Goal: Find specific page/section: Find specific page/section

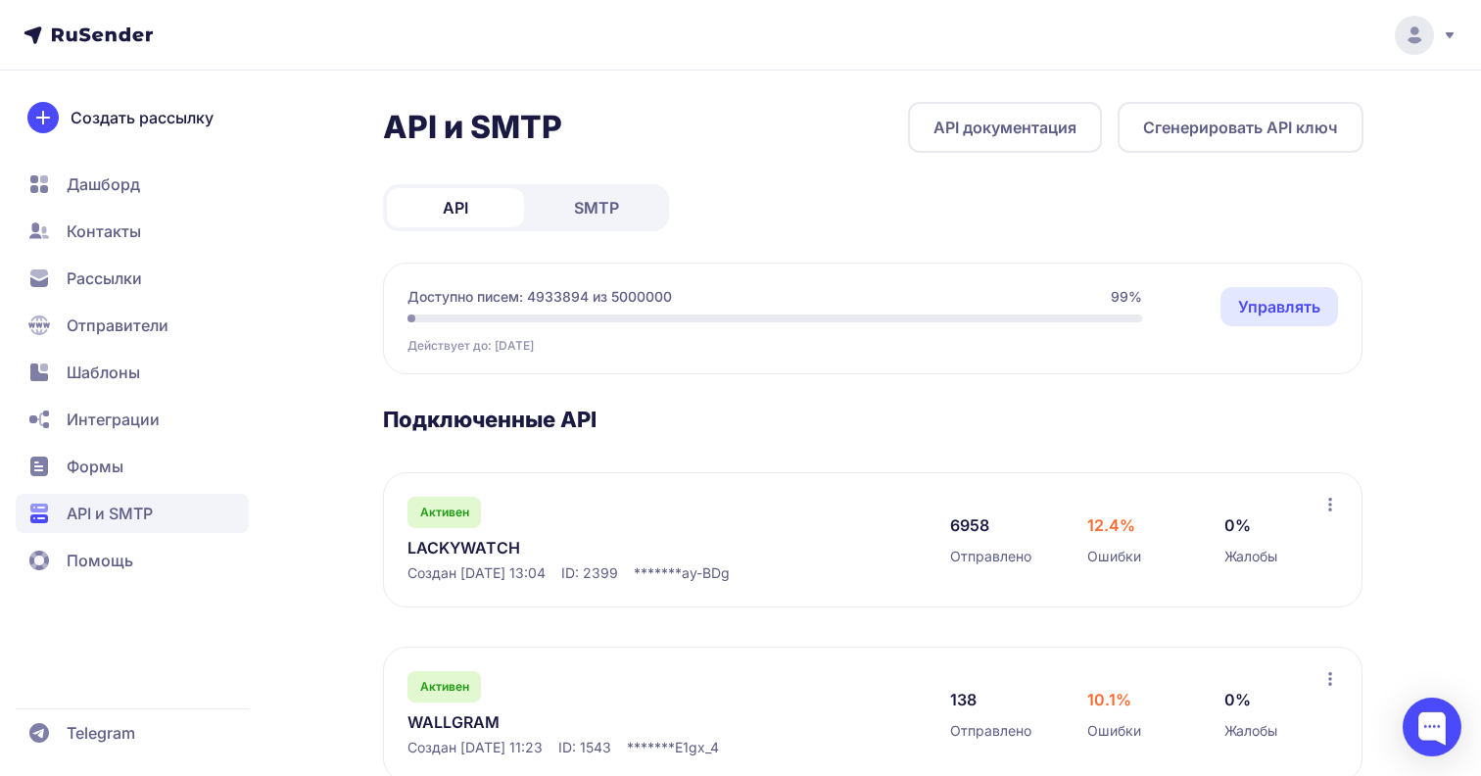
click at [481, 556] on link "LACKYWATCH" at bounding box center [608, 548] width 402 height 24
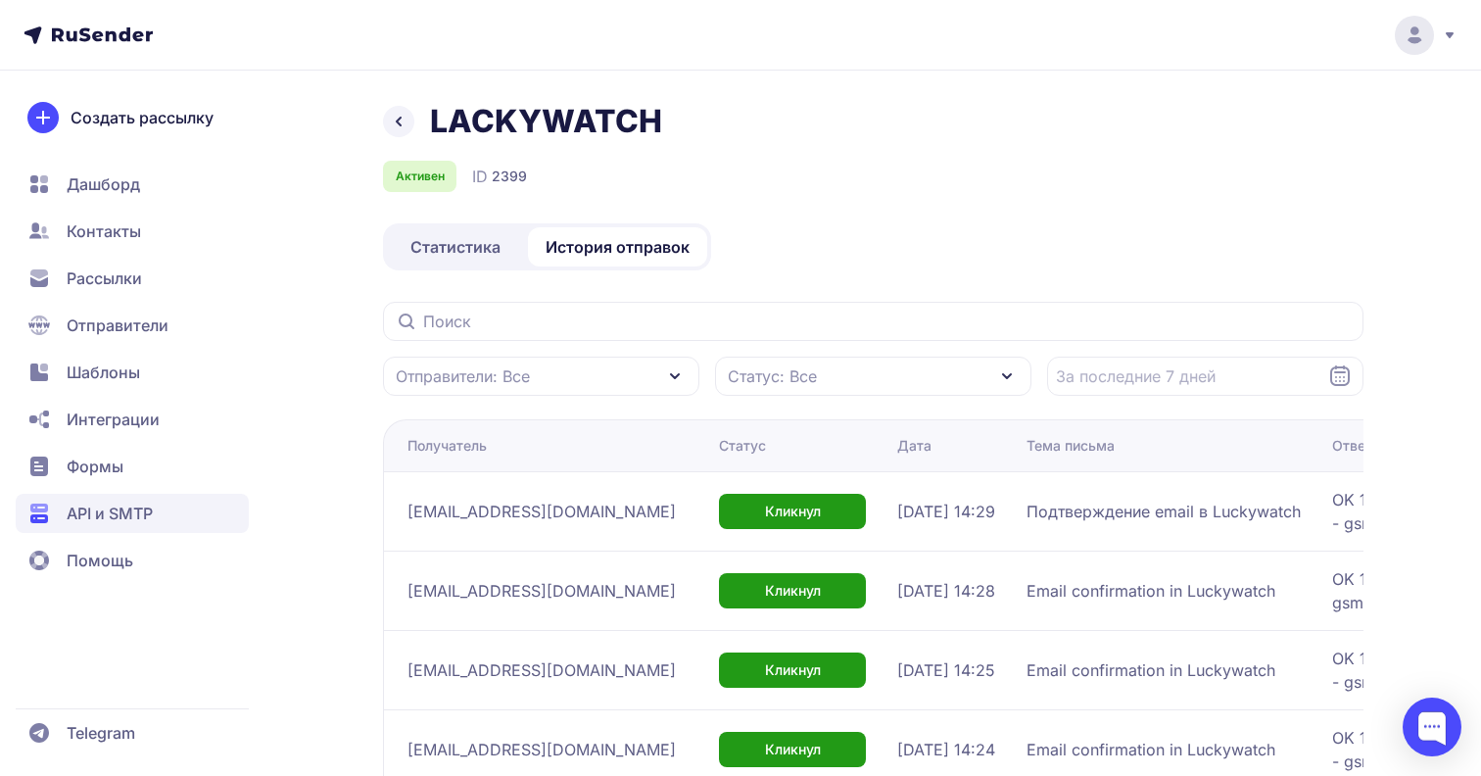
scroll to position [610, 0]
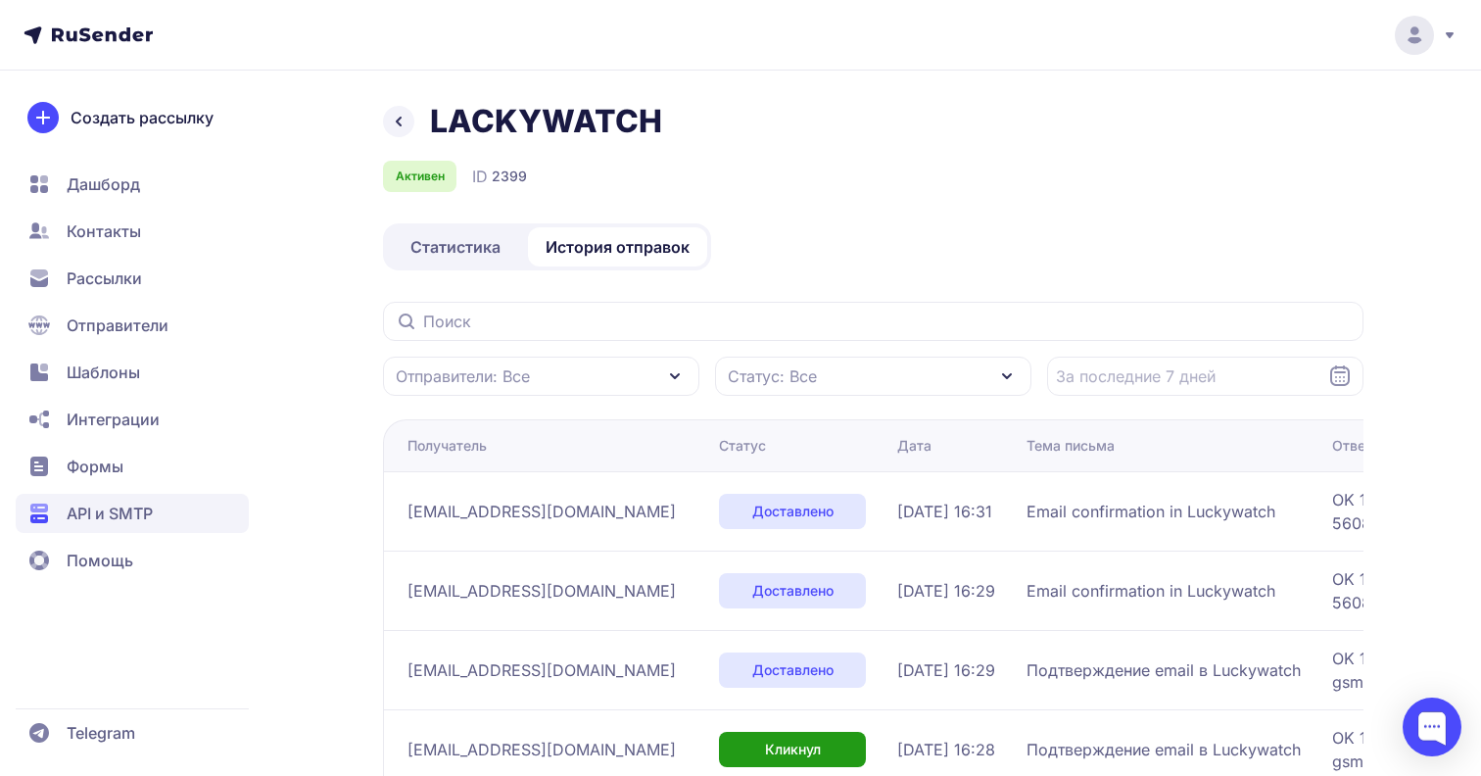
click at [449, 244] on span "Статистика" at bounding box center [455, 247] width 90 height 24
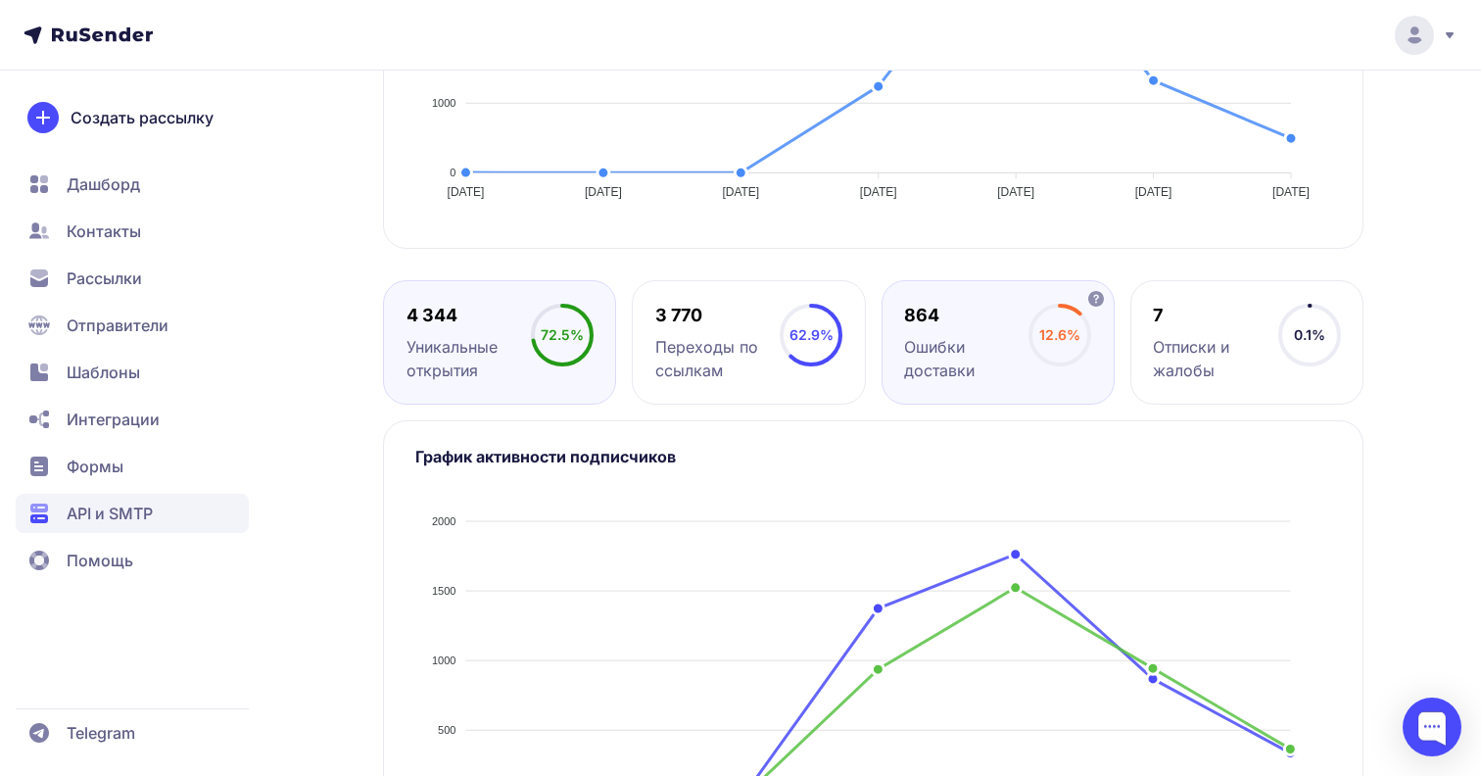
scroll to position [604, 0]
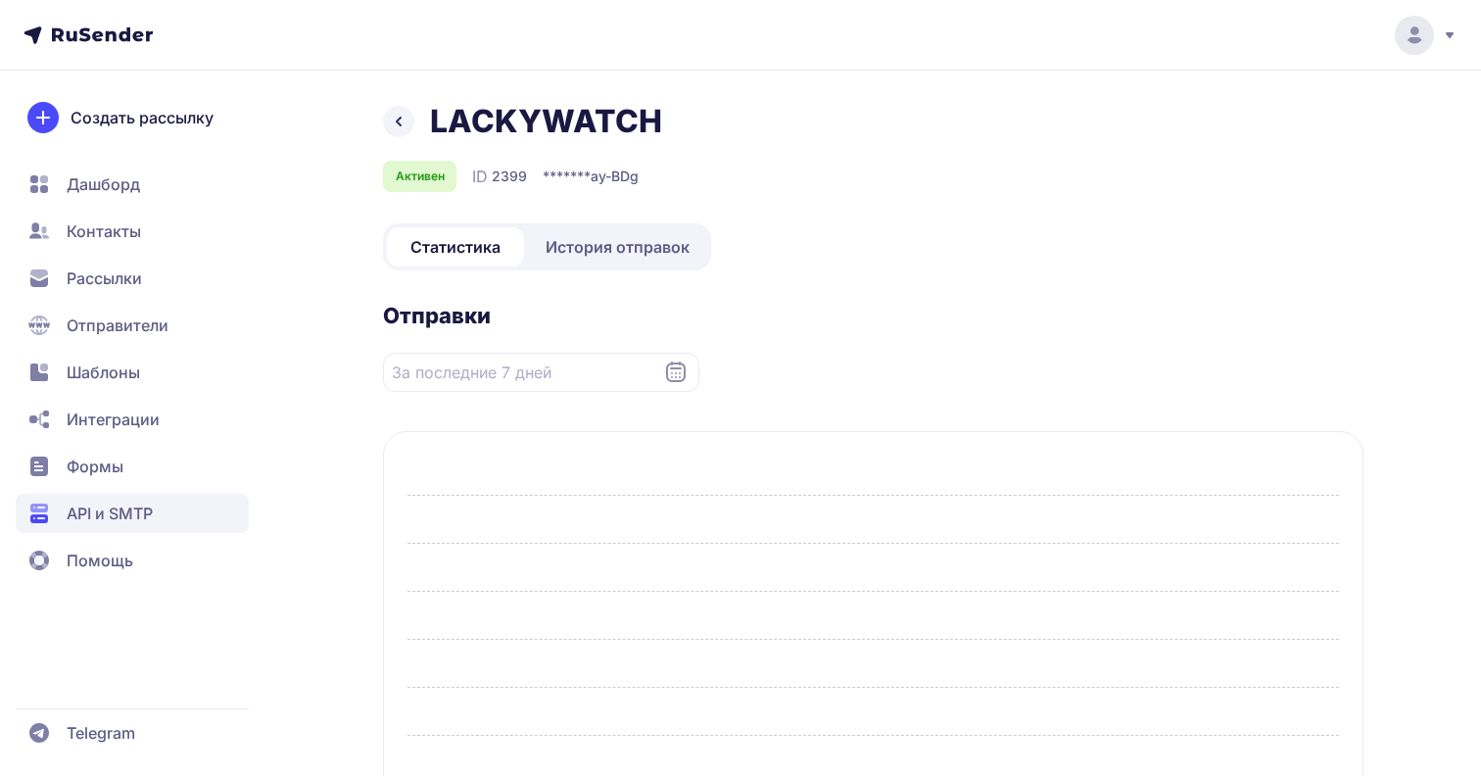
scroll to position [604, 0]
